Goal: Task Accomplishment & Management: Manage account settings

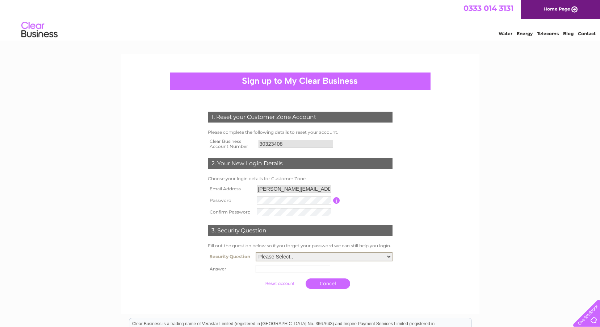
click at [285, 256] on select "Please Select.. In what town or city was your first job? In what town or city d…" at bounding box center [324, 256] width 137 height 9
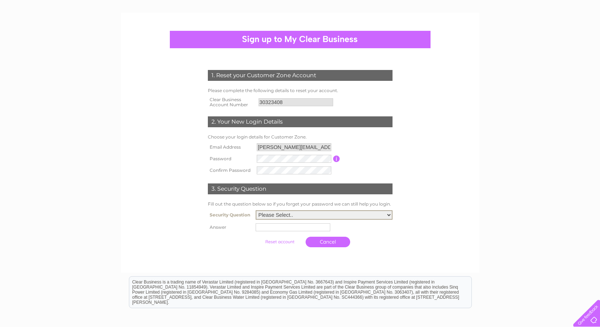
scroll to position [72, 0]
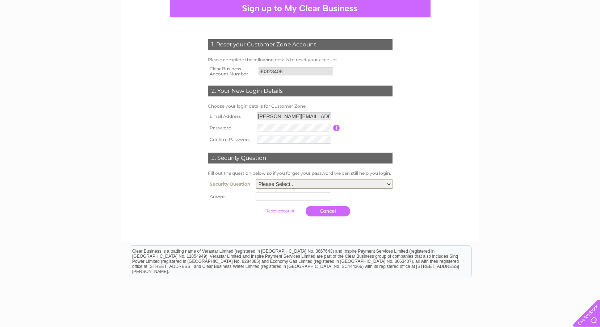
click at [290, 185] on select "Please Select.. In what town or city was your first job? In what town or city d…" at bounding box center [324, 183] width 137 height 9
select select "1"
click at [256, 180] on select "Please Select.. In what town or city was your first job? In what town or city d…" at bounding box center [324, 183] width 137 height 9
click at [291, 199] on input "text" at bounding box center [293, 196] width 75 height 9
type input "Edzell"
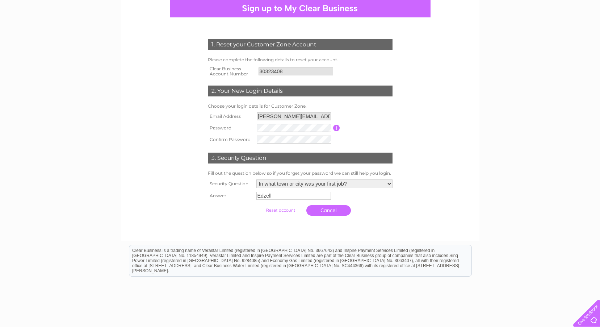
click at [280, 209] on input "submit" at bounding box center [280, 210] width 45 height 10
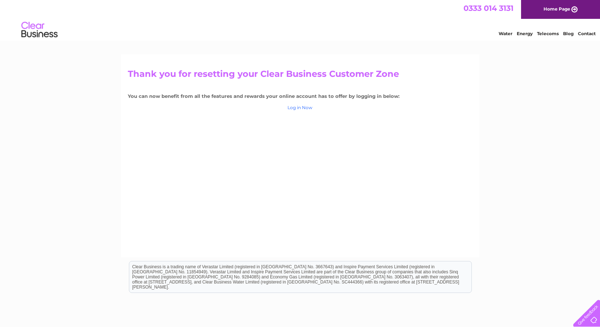
click at [295, 108] on link "Log in Now" at bounding box center [300, 107] width 25 height 5
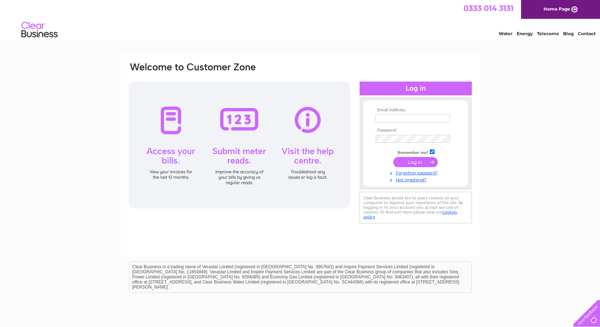
type input "Tabitha.Spiers@nkt.com"
click at [400, 161] on input "submit" at bounding box center [415, 162] width 45 height 10
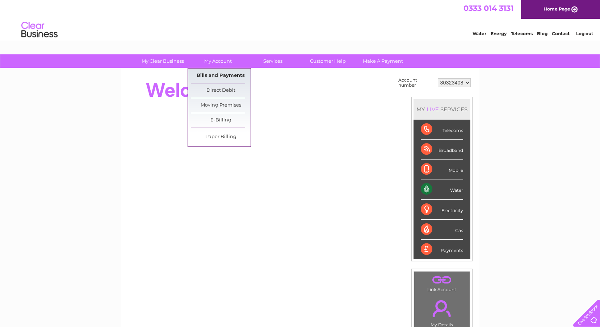
click at [208, 76] on link "Bills and Payments" at bounding box center [221, 75] width 60 height 14
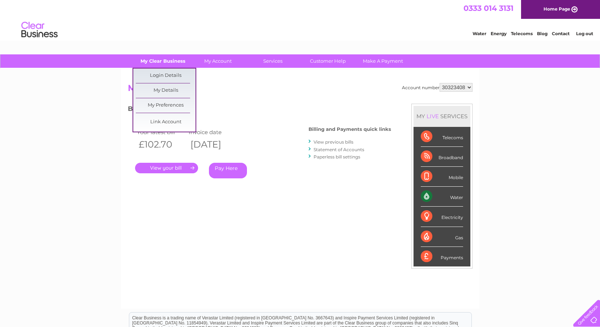
click at [153, 61] on link "My Clear Business" at bounding box center [163, 60] width 60 height 13
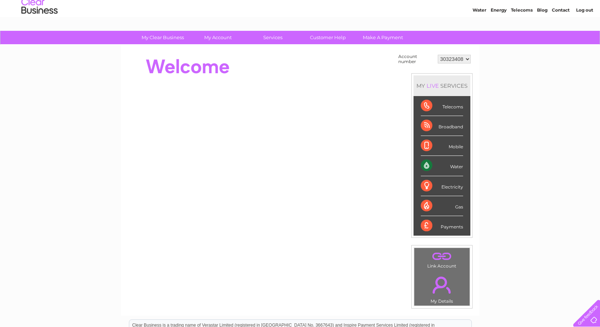
scroll to position [36, 0]
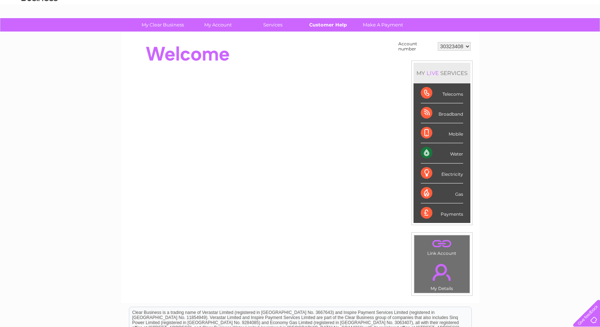
click at [325, 22] on link "Customer Help" at bounding box center [328, 24] width 60 height 13
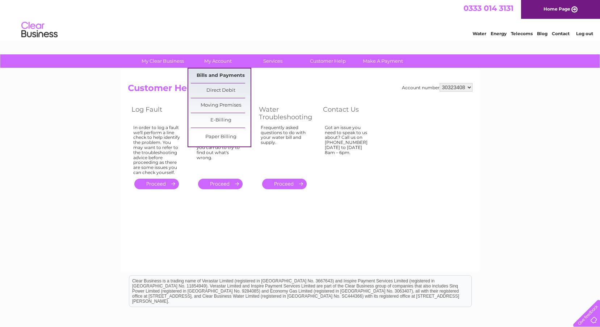
click at [228, 70] on link "Bills and Payments" at bounding box center [221, 75] width 60 height 14
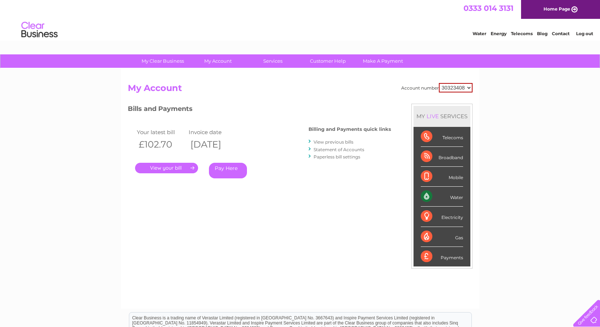
click at [458, 85] on select "30323408" at bounding box center [456, 87] width 34 height 9
click at [522, 80] on div "My Clear Business Login Details My Details My Preferences Link Account My Accou…" at bounding box center [300, 243] width 600 height 378
